Goal: Task Accomplishment & Management: Manage account settings

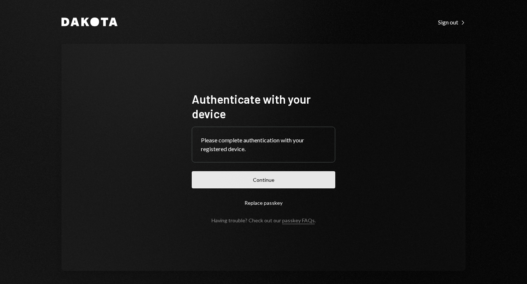
click at [268, 180] on button "Continue" at bounding box center [263, 179] width 143 height 17
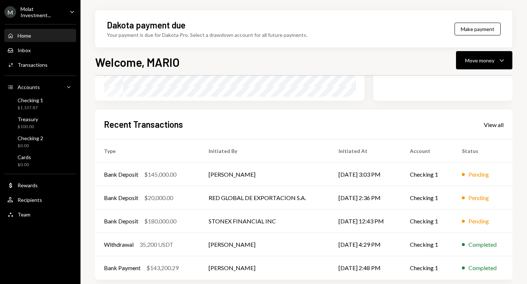
scroll to position [156, 0]
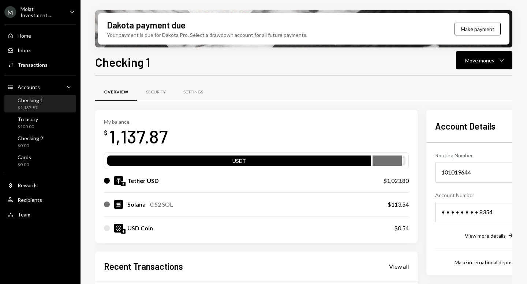
click at [42, 9] on div "Molat Investment..." at bounding box center [41, 12] width 43 height 12
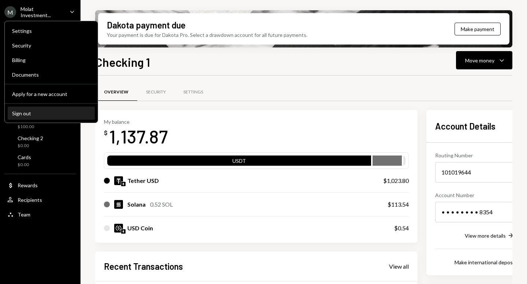
click at [46, 114] on div "Sign out" at bounding box center [51, 113] width 78 height 6
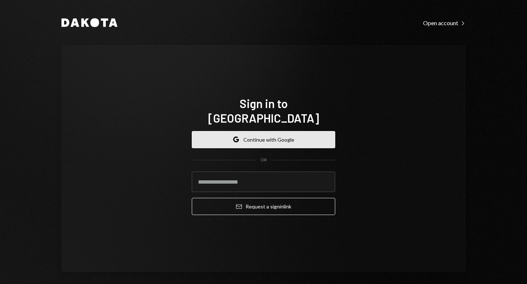
click at [224, 136] on button "Google Continue with Google" at bounding box center [263, 139] width 143 height 17
